Goal: Task Accomplishment & Management: Complete application form

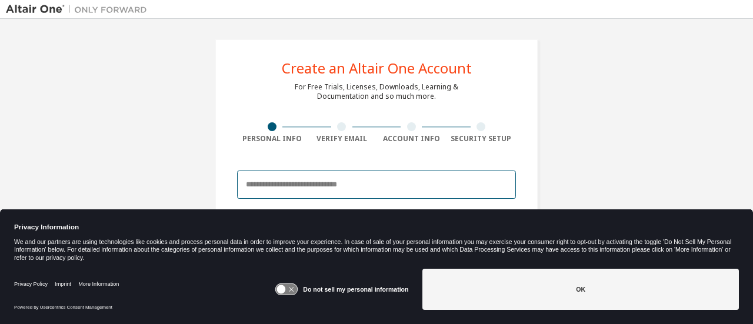
click at [352, 175] on input "email" at bounding box center [376, 184] width 279 height 28
type input "**********"
type input "****"
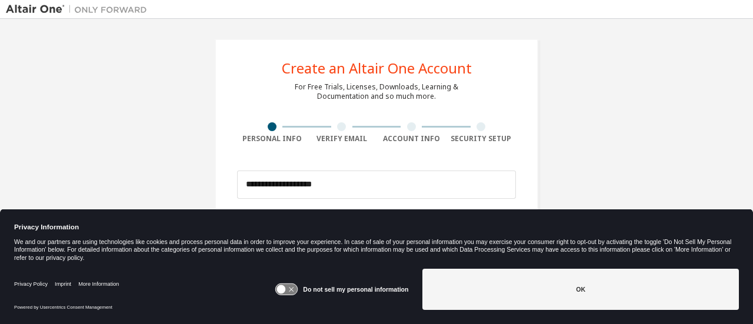
type input "*****"
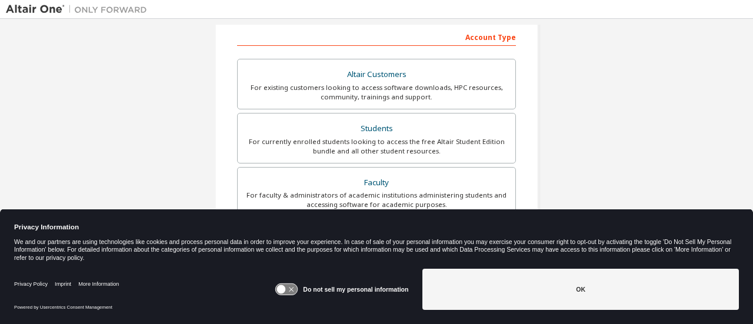
scroll to position [183, 0]
click at [333, 289] on label "Do not sell my personal information" at bounding box center [355, 289] width 105 height 7
click at [293, 290] on icon at bounding box center [291, 289] width 5 height 5
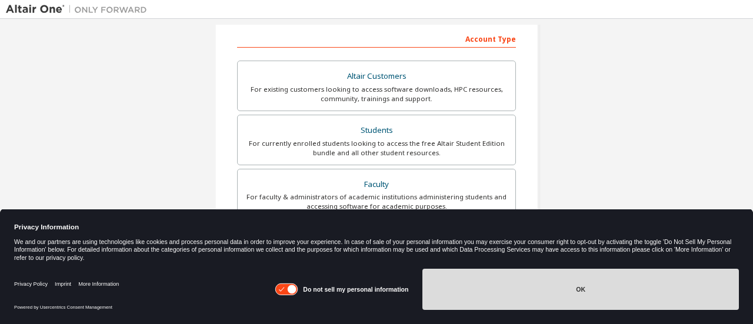
click at [509, 309] on button "OK" at bounding box center [580, 289] width 316 height 41
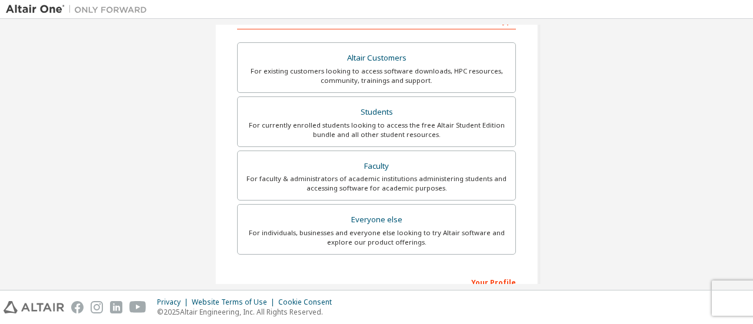
scroll to position [202, 0]
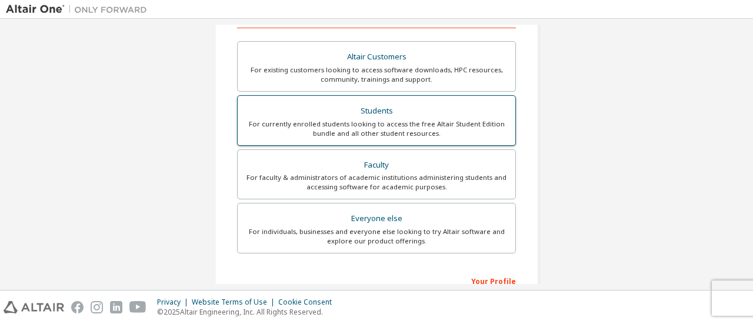
click at [447, 130] on div "For currently enrolled students looking to access the free Altair Student Editi…" at bounding box center [376, 128] width 263 height 19
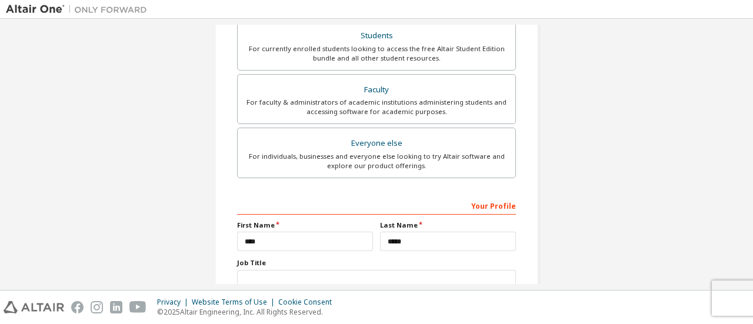
scroll to position [360, 0]
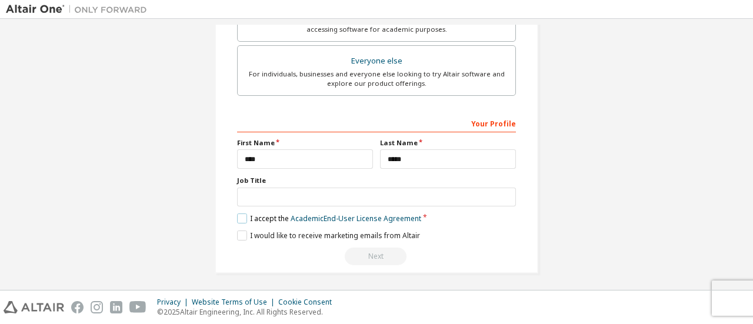
click at [245, 218] on label "I accept the Academic End-User License Agreement" at bounding box center [329, 218] width 184 height 10
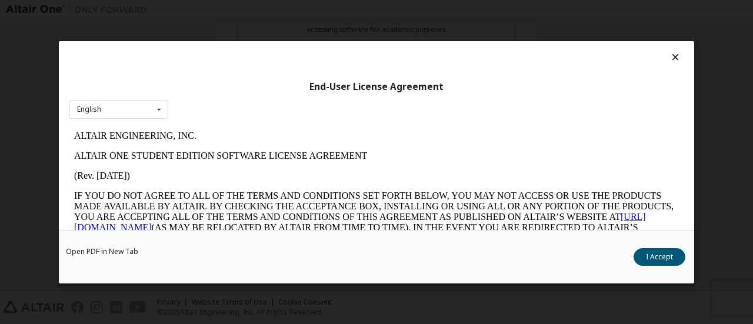
scroll to position [0, 0]
click at [661, 264] on button "I Accept" at bounding box center [659, 257] width 52 height 18
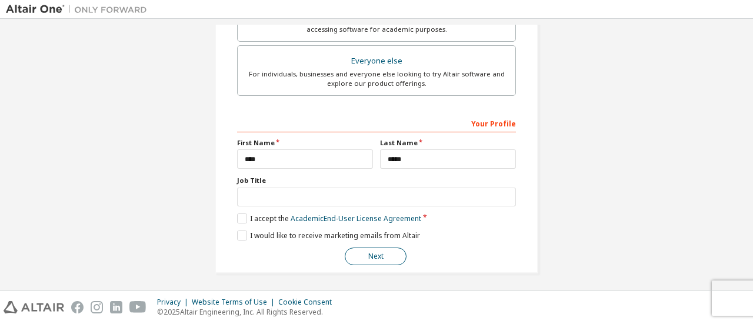
click at [389, 253] on button "Next" at bounding box center [376, 257] width 62 height 18
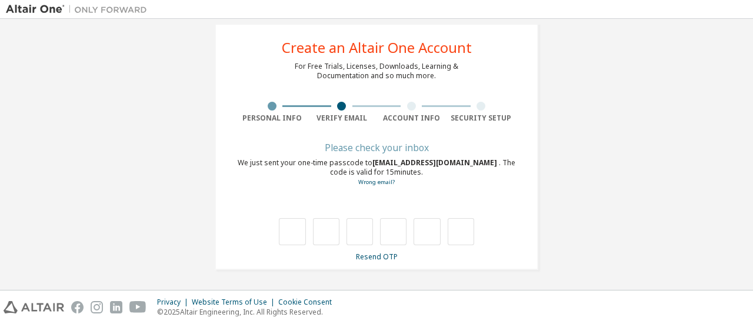
scroll to position [20, 0]
type input "*"
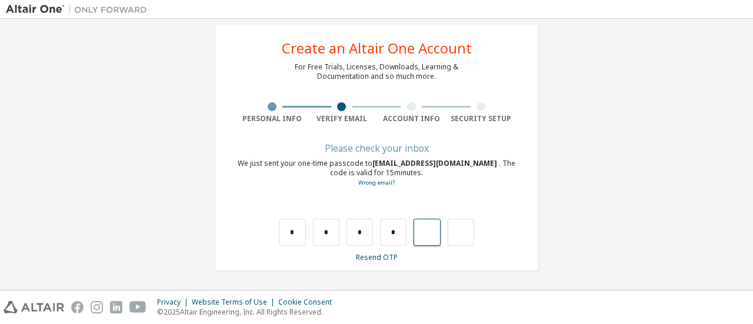
type input "*"
